Goal: Task Accomplishment & Management: Use online tool/utility

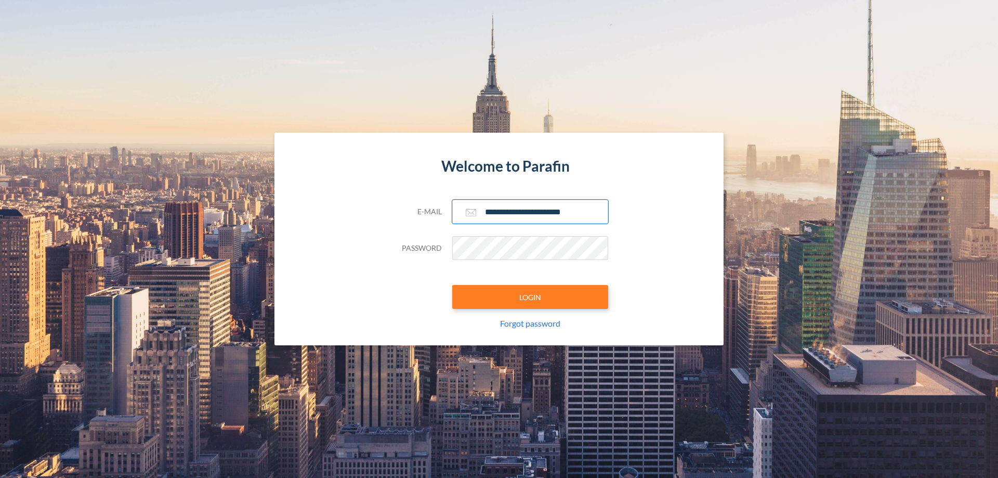
type input "**********"
click at [530, 297] on button "LOGIN" at bounding box center [530, 297] width 156 height 24
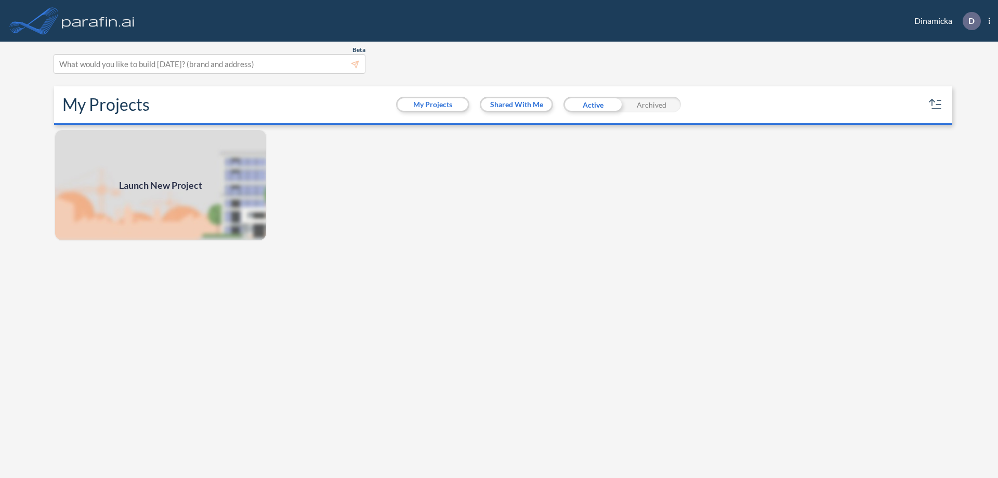
scroll to position [3, 0]
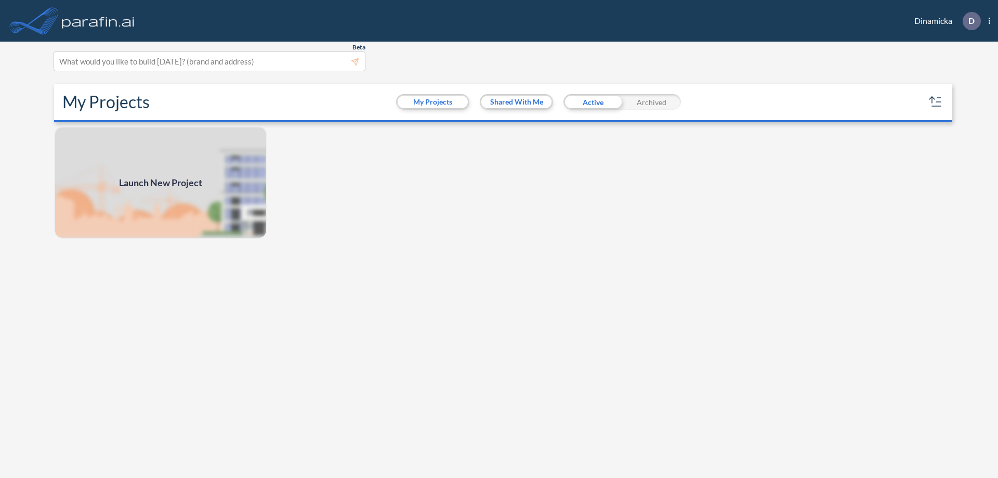
click at [161, 182] on span "Launch New Project" at bounding box center [160, 183] width 83 height 14
